Goal: Find specific page/section

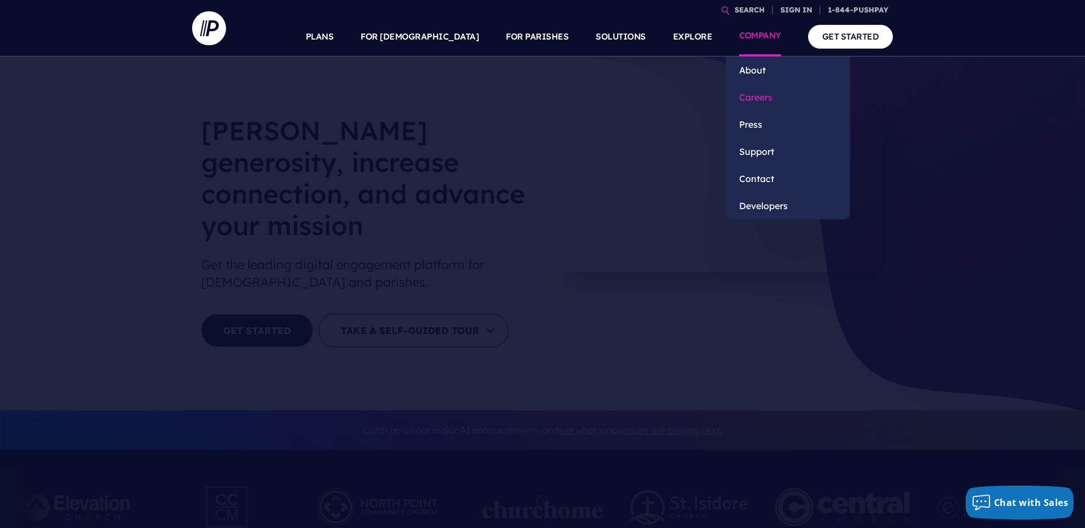
click at [759, 98] on link "Careers" at bounding box center [788, 97] width 124 height 27
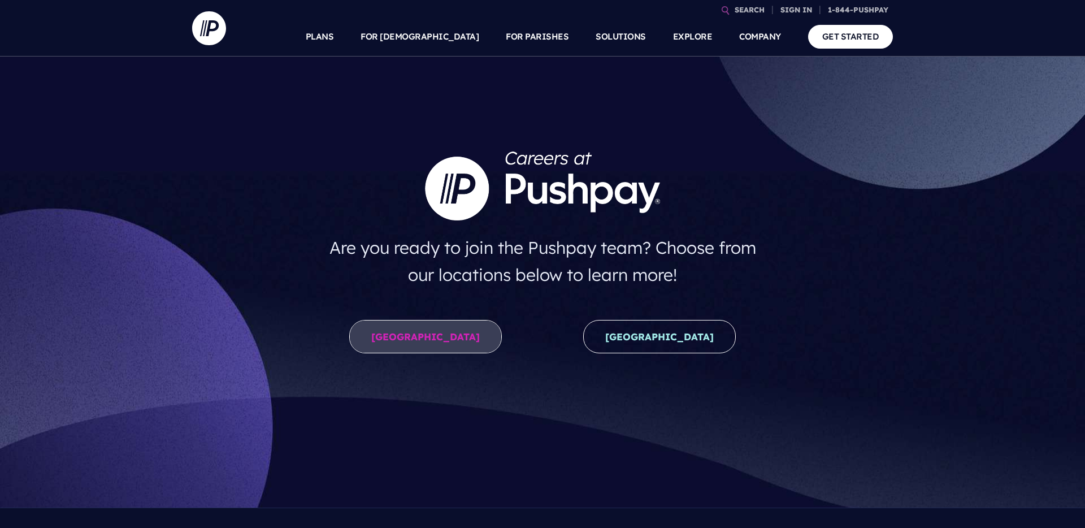
click at [413, 328] on link "United States" at bounding box center [425, 336] width 153 height 33
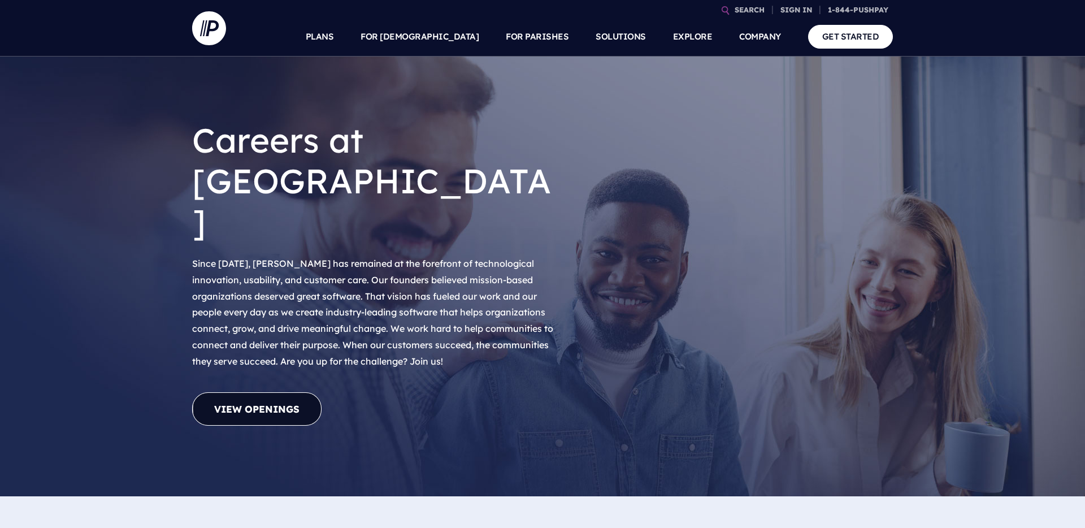
click at [269, 392] on link "View Openings" at bounding box center [256, 408] width 129 height 33
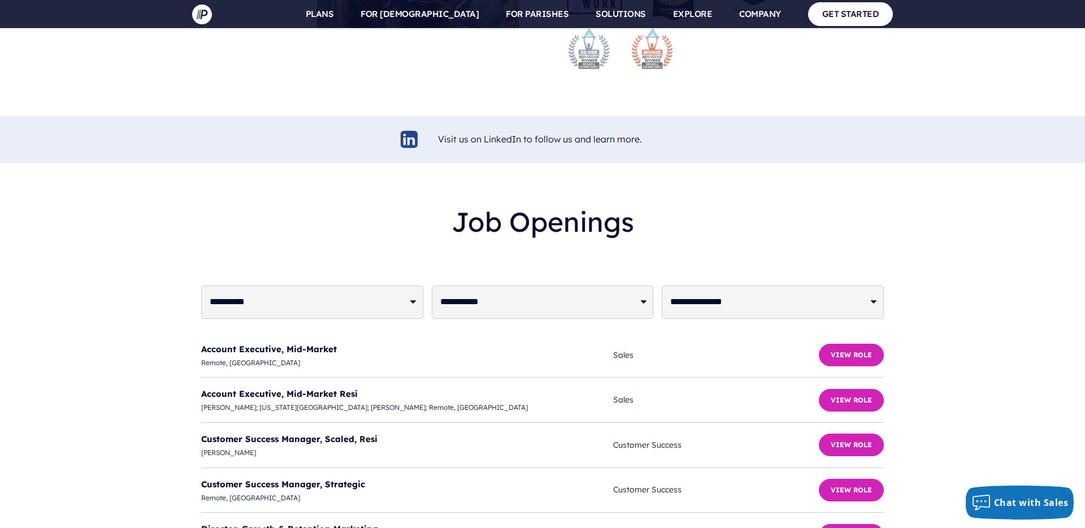
scroll to position [2637, 0]
